Goal: Information Seeking & Learning: Learn about a topic

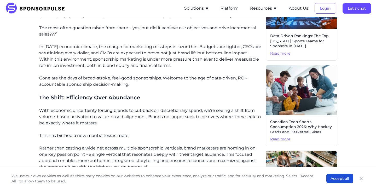
scroll to position [186, 0]
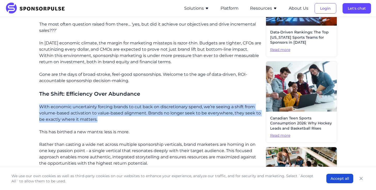
drag, startPoint x: 152, startPoint y: 124, endPoint x: 152, endPoint y: 101, distance: 23.0
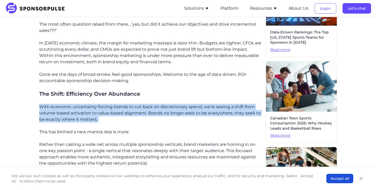
drag, startPoint x: 152, startPoint y: 100, endPoint x: 153, endPoint y: 123, distance: 23.0
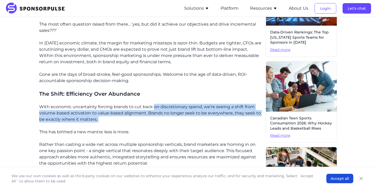
drag, startPoint x: 153, startPoint y: 123, endPoint x: 153, endPoint y: 104, distance: 19.1
click at [153, 104] on p "With economic uncertainty forcing brands to cut back on discretionary spend, we…" at bounding box center [150, 113] width 222 height 19
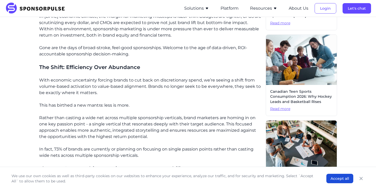
scroll to position [225, 0]
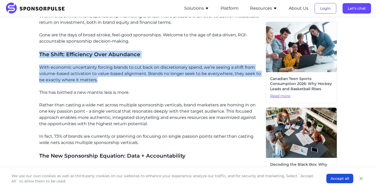
drag, startPoint x: 119, startPoint y: 84, endPoint x: 115, endPoint y: 50, distance: 34.4
drag, startPoint x: 115, startPoint y: 50, endPoint x: 119, endPoint y: 82, distance: 32.7
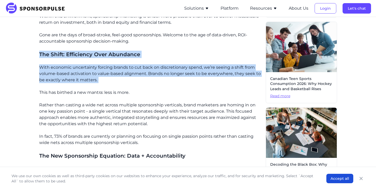
click at [119, 82] on p "With economic uncertainty forcing brands to cut back on discretionary spend, we…" at bounding box center [150, 73] width 222 height 19
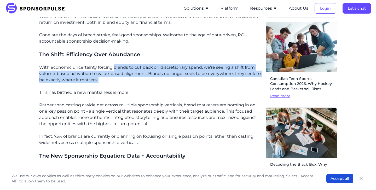
drag, startPoint x: 119, startPoint y: 82, endPoint x: 120, endPoint y: 66, distance: 16.0
click at [120, 66] on p "With economic uncertainty forcing brands to cut back on discretionary spend, we…" at bounding box center [150, 73] width 222 height 19
drag, startPoint x: 119, startPoint y: 62, endPoint x: 123, endPoint y: 83, distance: 20.7
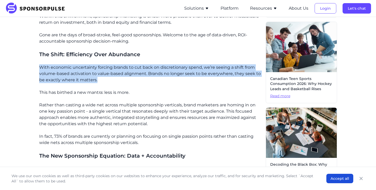
click at [123, 83] on p "With economic uncertainty forcing brands to cut back on discretionary spend, we…" at bounding box center [150, 73] width 222 height 19
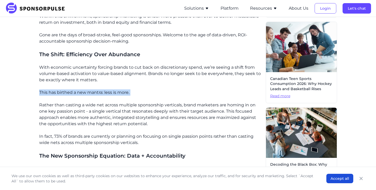
drag, startPoint x: 123, startPoint y: 83, endPoint x: 133, endPoint y: 97, distance: 17.4
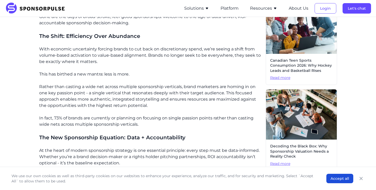
scroll to position [244, 0]
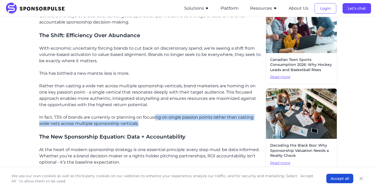
drag, startPoint x: 155, startPoint y: 128, endPoint x: 155, endPoint y: 117, distance: 11.5
click at [155, 115] on p "In fact, 73% of brands are currently or planning on focusing on single passion …" at bounding box center [150, 120] width 222 height 13
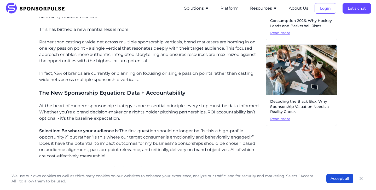
scroll to position [289, 0]
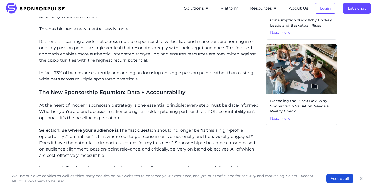
drag, startPoint x: 147, startPoint y: 156, endPoint x: 139, endPoint y: 101, distance: 55.9
click at [139, 101] on div "The Accountability Challenge Picture this: You’re sitting in the boardroom, pre…" at bounding box center [150, 168] width 222 height 576
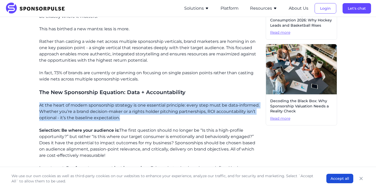
drag, startPoint x: 139, startPoint y: 101, endPoint x: 137, endPoint y: 119, distance: 18.4
click at [137, 119] on div "The Accountability Challenge Picture this: You’re sitting in the boardroom, pre…" at bounding box center [150, 168] width 222 height 576
click at [137, 119] on p "At the heart of modern sponsorship strategy is one essential principle: every s…" at bounding box center [150, 111] width 222 height 19
drag, startPoint x: 137, startPoint y: 119, endPoint x: 147, endPoint y: 99, distance: 22.3
click at [147, 98] on div "The Accountability Challenge Picture this: You’re sitting in the boardroom, pre…" at bounding box center [150, 168] width 222 height 576
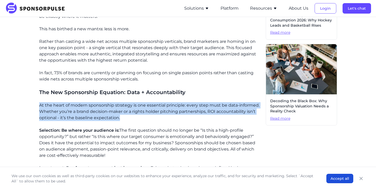
click at [147, 99] on div "The Accountability Challenge Picture this: You’re sitting in the boardroom, pre…" at bounding box center [150, 168] width 222 height 576
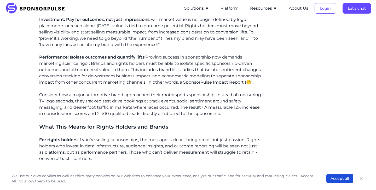
scroll to position [440, 0]
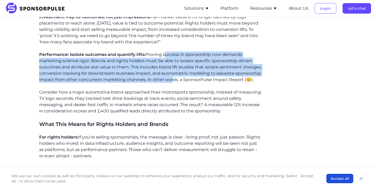
drag, startPoint x: 163, startPoint y: 51, endPoint x: 171, endPoint y: 82, distance: 31.3
click at [171, 80] on p "Performance: Isolate outcomes and quantify lifts: Proving success in sponsorshi…" at bounding box center [150, 66] width 222 height 31
click at [171, 82] on p "Performance: Isolate outcomes and quantify lifts: Proving success in sponsorshi…" at bounding box center [150, 66] width 222 height 31
drag, startPoint x: 171, startPoint y: 82, endPoint x: 179, endPoint y: 53, distance: 29.8
click at [179, 53] on p "Performance: Isolate outcomes and quantify lifts: Proving success in sponsorshi…" at bounding box center [150, 66] width 222 height 31
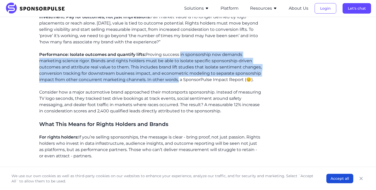
click at [179, 53] on p "Performance: Isolate outcomes and quantify lifts: Proving success in sponsorshi…" at bounding box center [150, 66] width 222 height 31
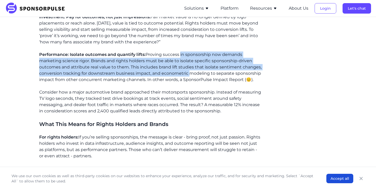
drag, startPoint x: 179, startPoint y: 53, endPoint x: 174, endPoint y: 76, distance: 23.5
click at [174, 76] on p "Performance: Isolate outcomes and quantify lifts: Proving success in sponsorshi…" at bounding box center [150, 66] width 222 height 31
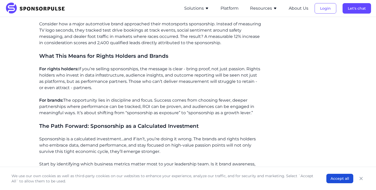
scroll to position [534, 0]
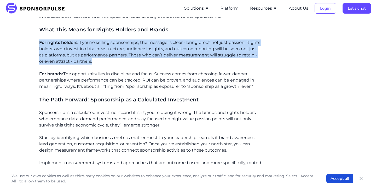
drag, startPoint x: 135, startPoint y: 61, endPoint x: 137, endPoint y: 38, distance: 23.1
drag, startPoint x: 137, startPoint y: 38, endPoint x: 134, endPoint y: 67, distance: 28.9
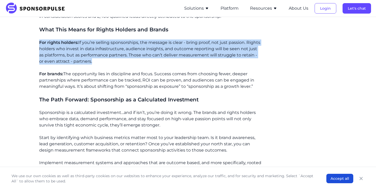
drag, startPoint x: 134, startPoint y: 67, endPoint x: 135, endPoint y: 39, distance: 27.7
click at [135, 39] on p "For rights holders: If you’re selling sponsorships, the message is clear - brin…" at bounding box center [150, 51] width 222 height 25
drag, startPoint x: 135, startPoint y: 39, endPoint x: 135, endPoint y: 63, distance: 23.5
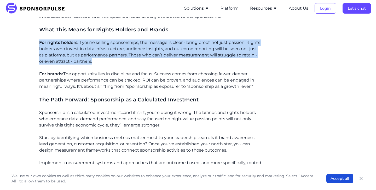
click at [135, 63] on p "For rights holders: If you’re selling sponsorships, the message is clear - brin…" at bounding box center [150, 51] width 222 height 25
drag, startPoint x: 135, startPoint y: 63, endPoint x: 139, endPoint y: 35, distance: 28.6
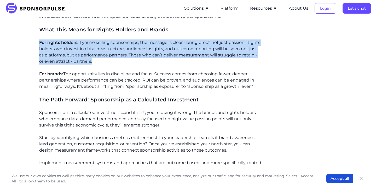
drag, startPoint x: 139, startPoint y: 35, endPoint x: 139, endPoint y: 65, distance: 30.6
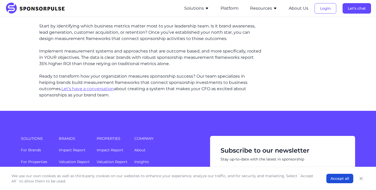
scroll to position [576, 0]
